Goal: Use online tool/utility: Utilize a website feature to perform a specific function

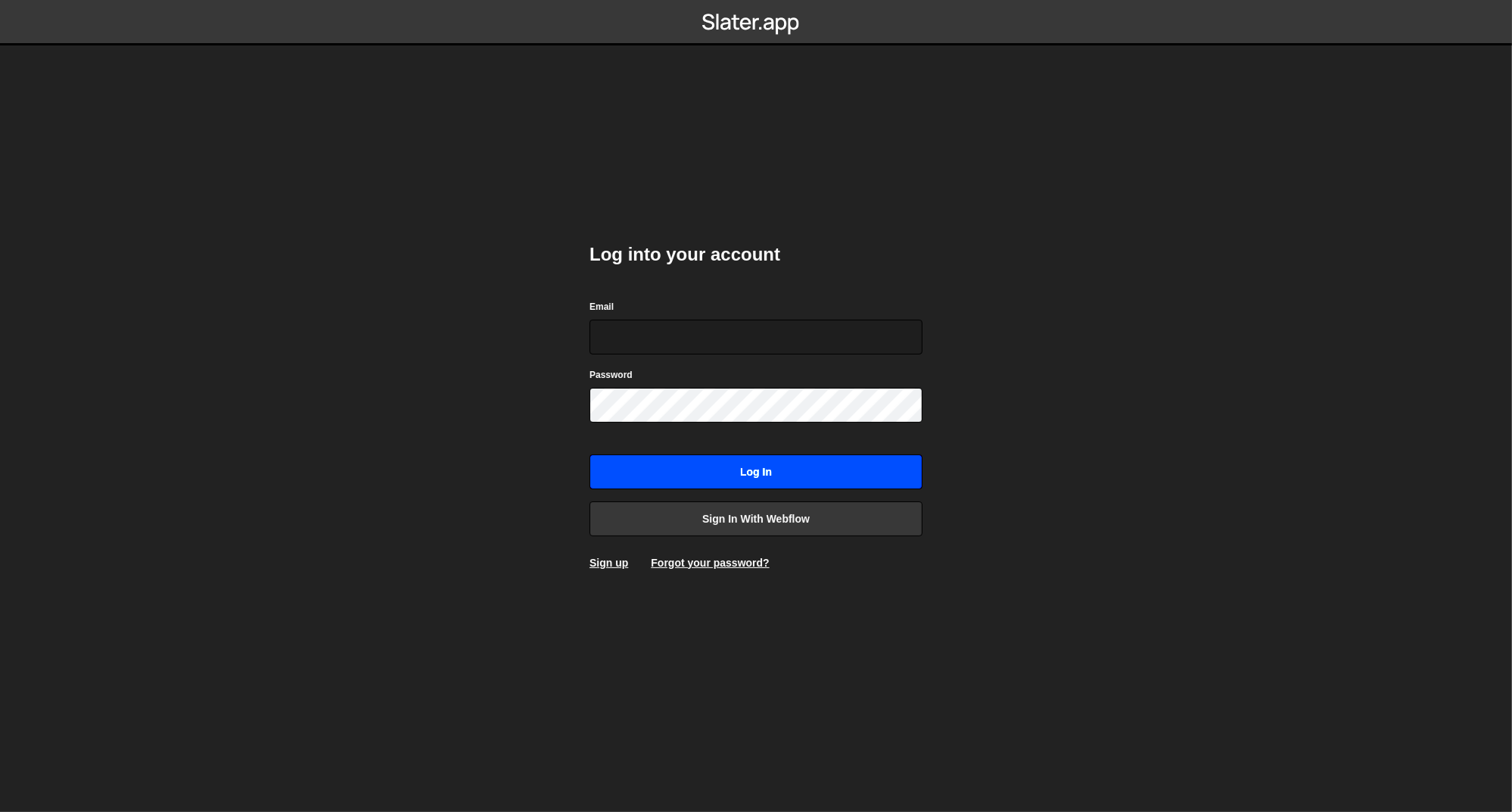
type input "[PERSON_NAME][EMAIL_ADDRESS][DOMAIN_NAME]"
click at [723, 470] on input "Log in" at bounding box center [755, 472] width 333 height 35
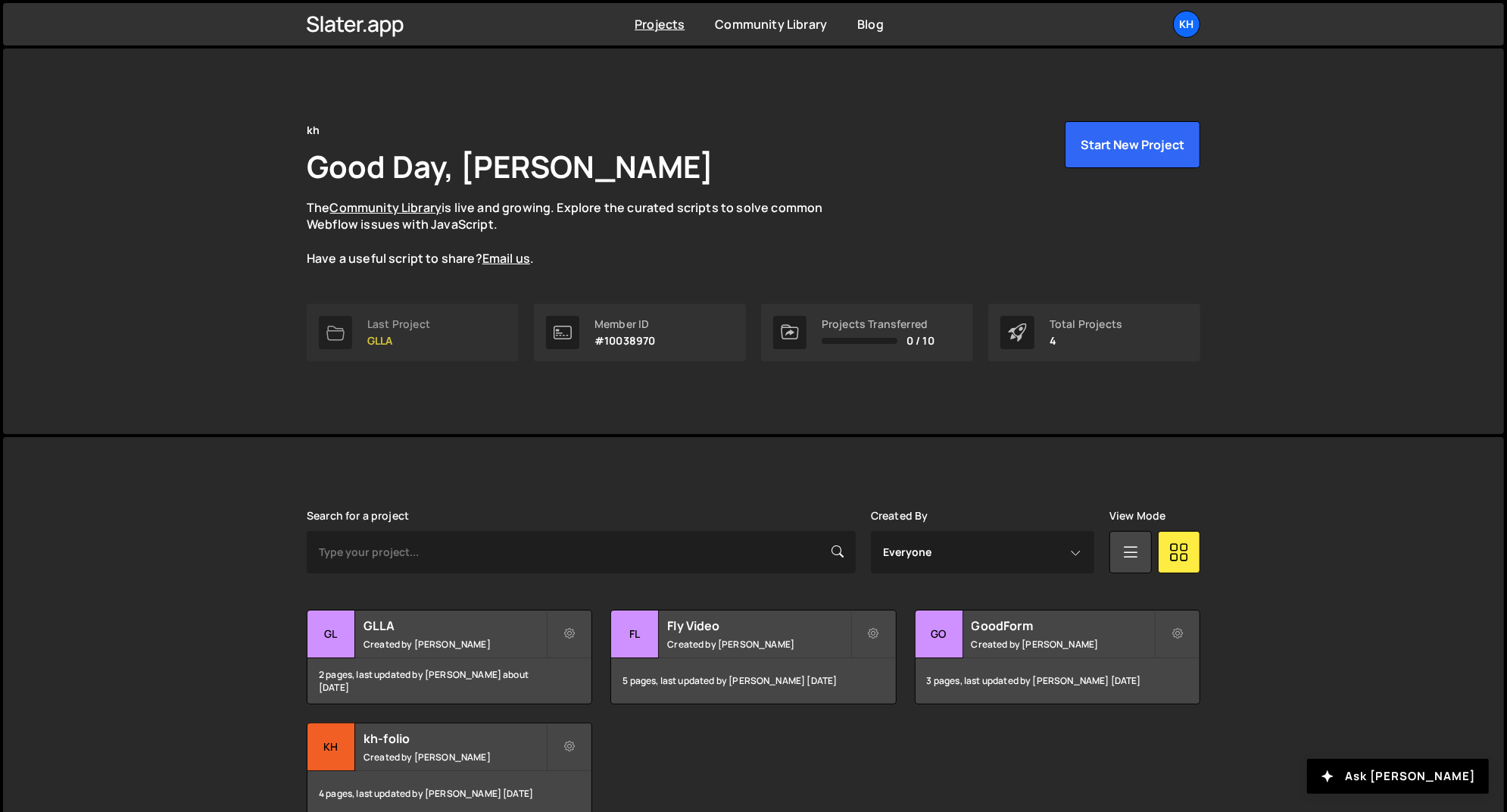
click at [385, 331] on div "Last Project GLLA" at bounding box center [398, 332] width 63 height 29
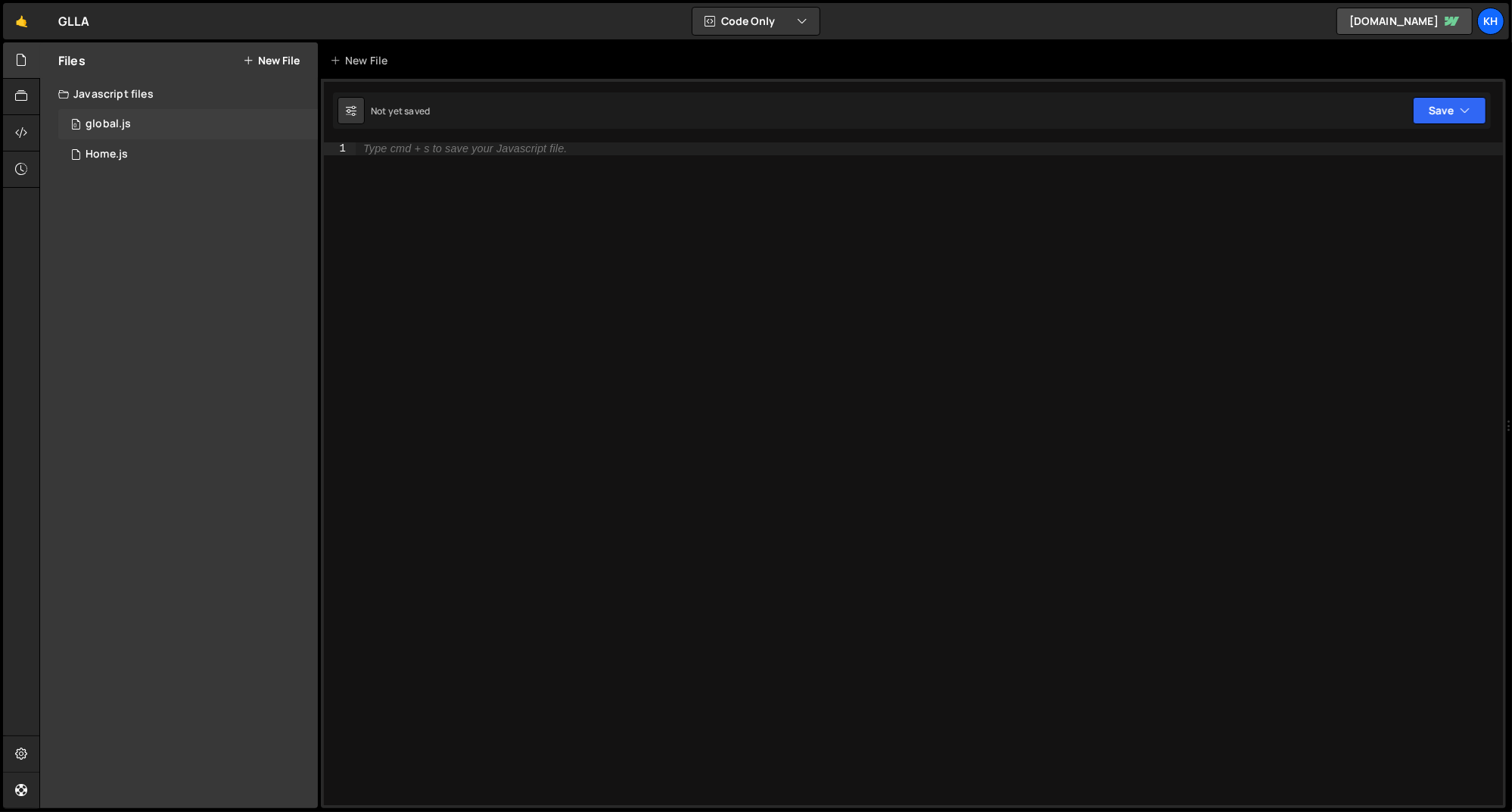
click at [119, 130] on div "0 global.js 0" at bounding box center [188, 123] width 260 height 30
click at [121, 150] on div "Home.js" at bounding box center [107, 155] width 42 height 14
click at [132, 119] on div "0 global.js 0" at bounding box center [188, 123] width 260 height 30
click at [131, 146] on div "1 Home.js 0" at bounding box center [188, 154] width 260 height 30
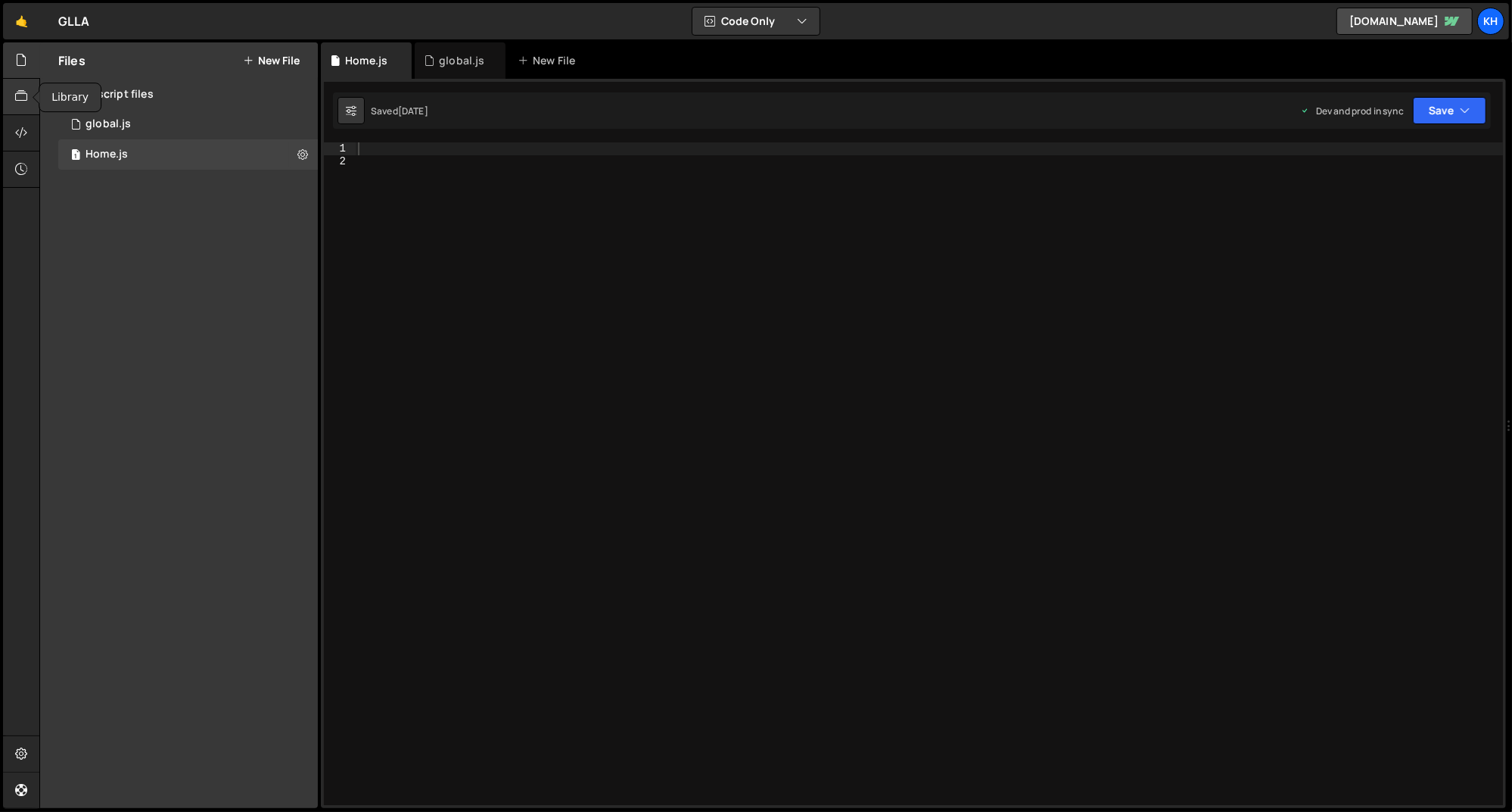
click at [25, 92] on icon at bounding box center [21, 96] width 12 height 16
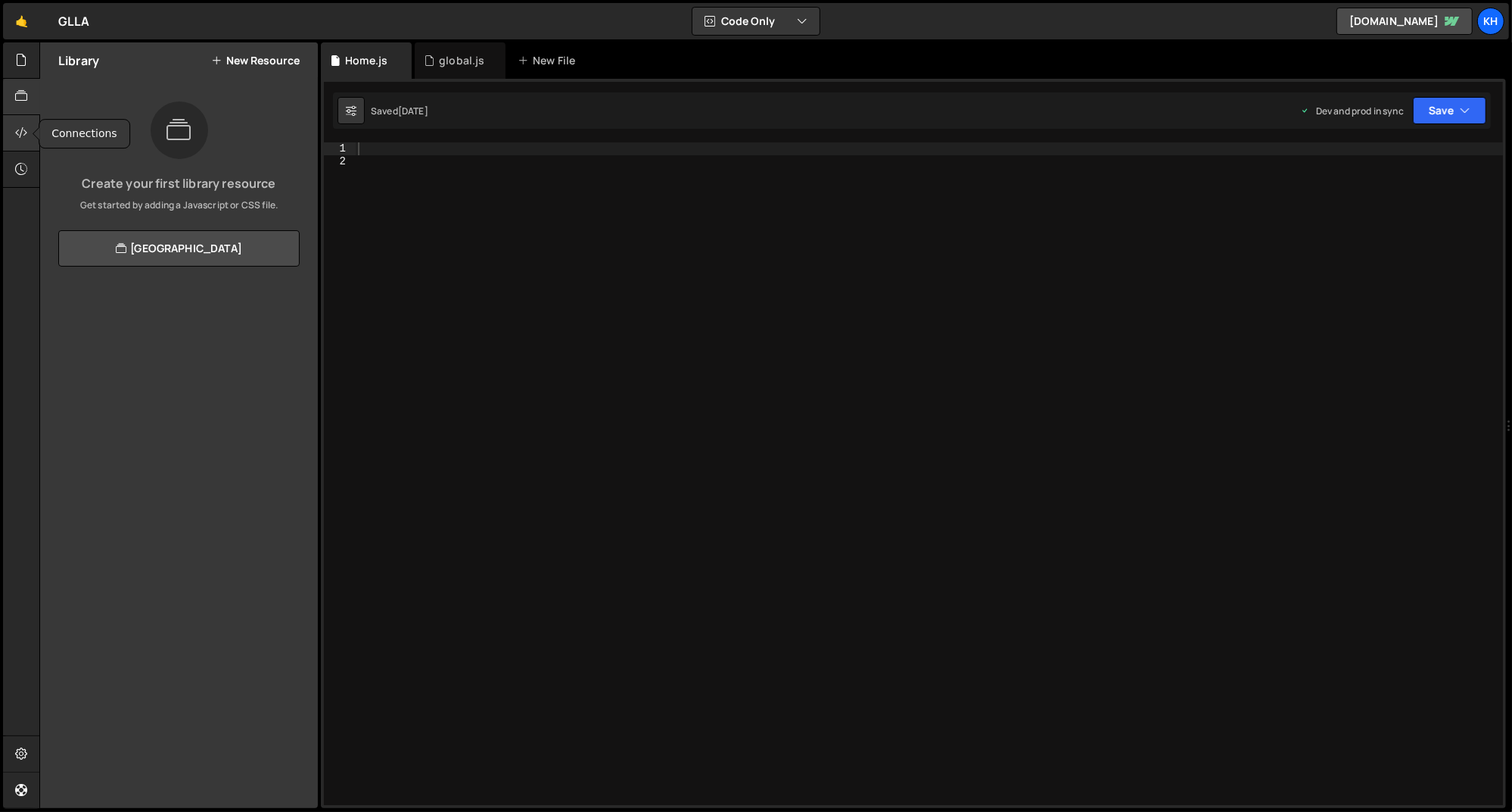
click at [29, 131] on div at bounding box center [21, 133] width 37 height 36
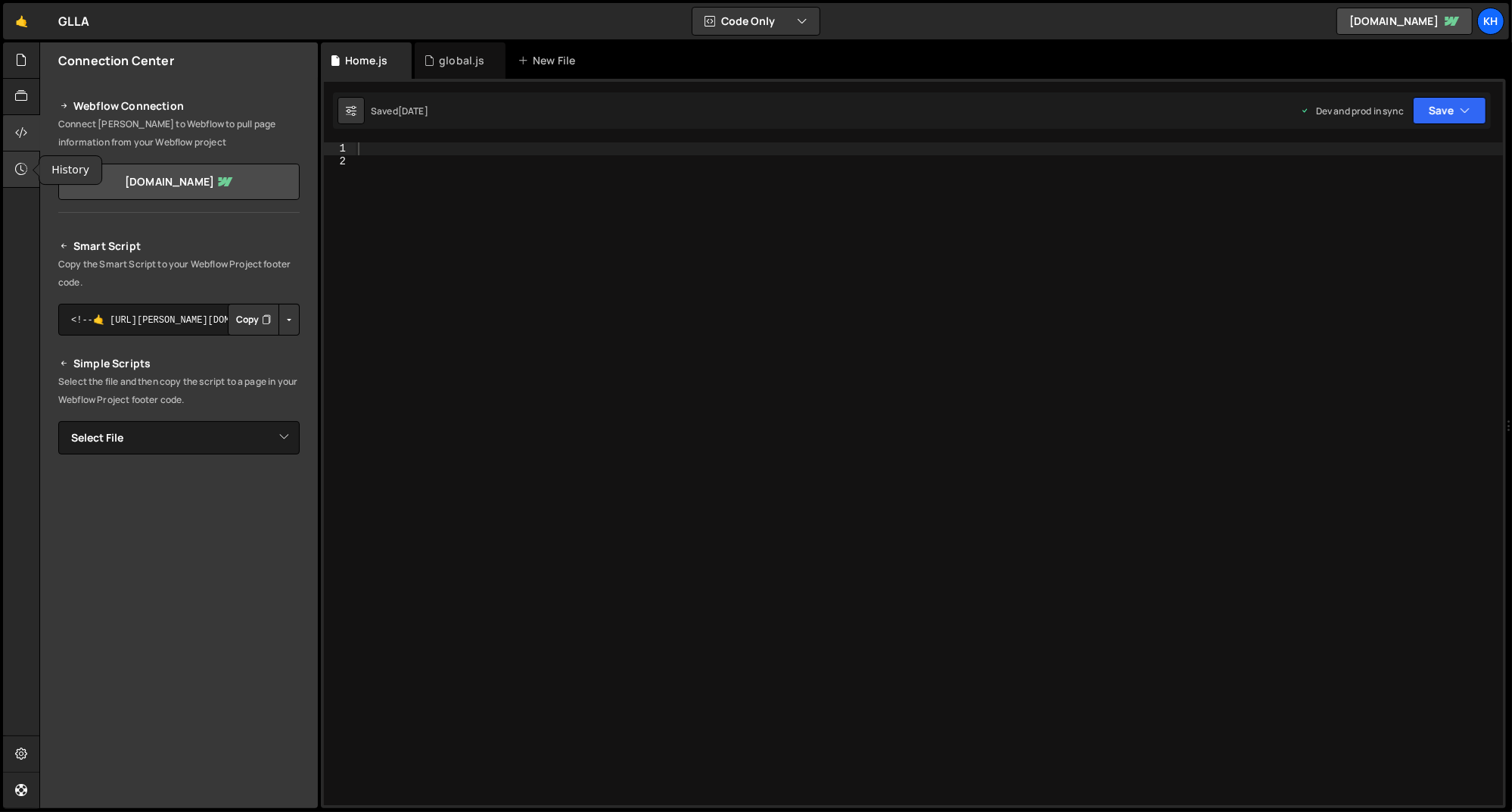
click at [25, 163] on icon at bounding box center [21, 168] width 12 height 16
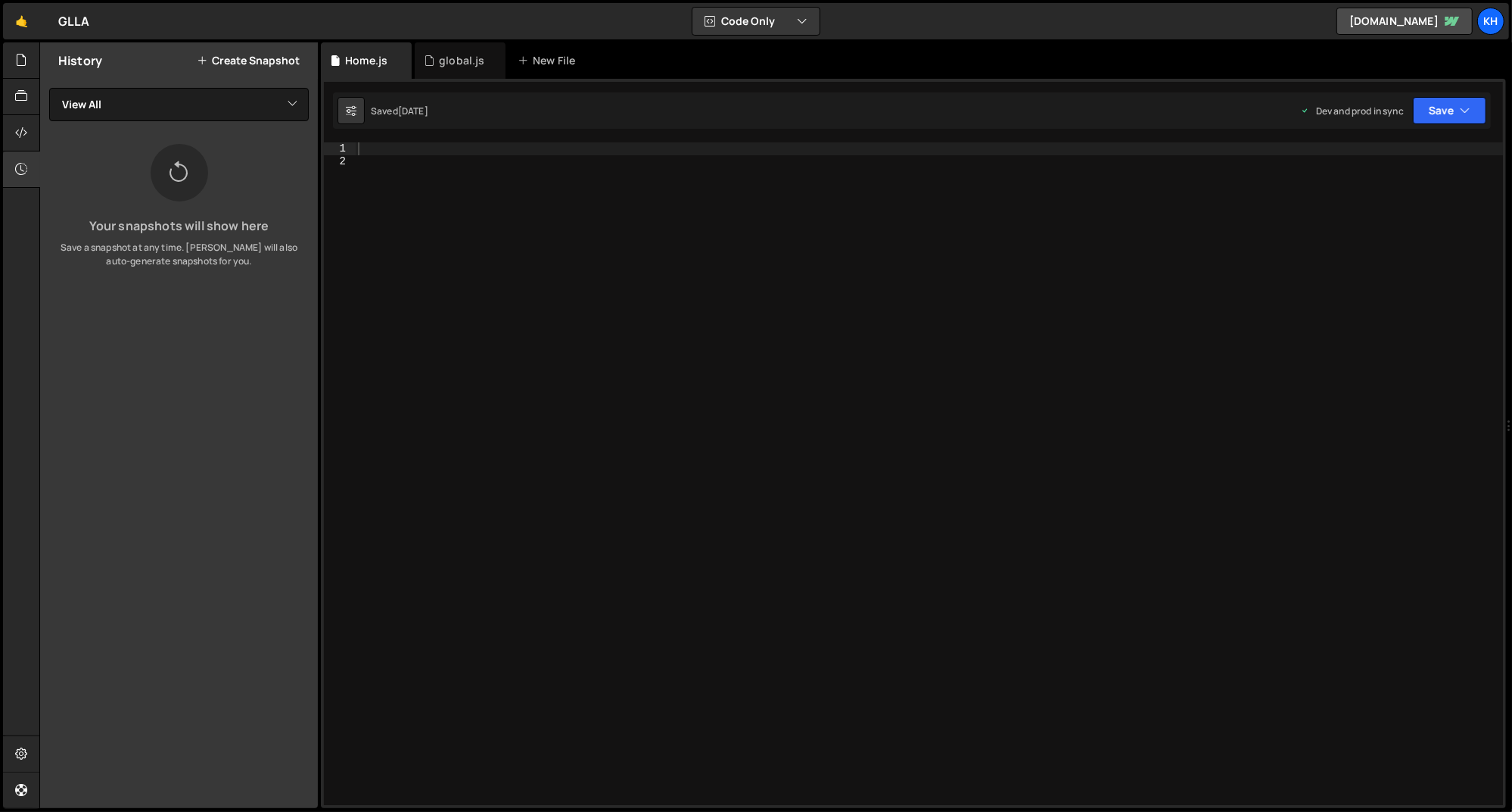
click at [869, 339] on div at bounding box center [928, 486] width 1148 height 688
